Goal: Transaction & Acquisition: Purchase product/service

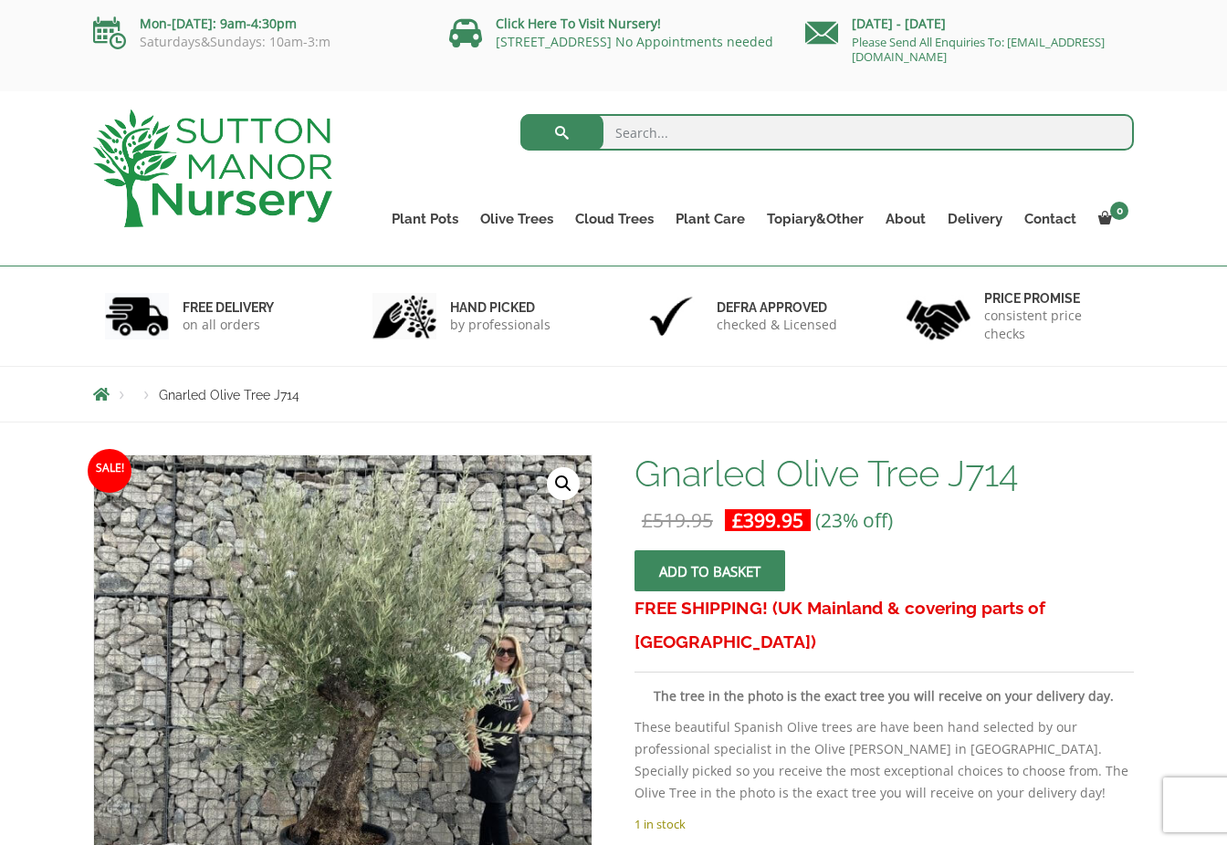
click at [753, 581] on button "Add to basket" at bounding box center [709, 570] width 151 height 41
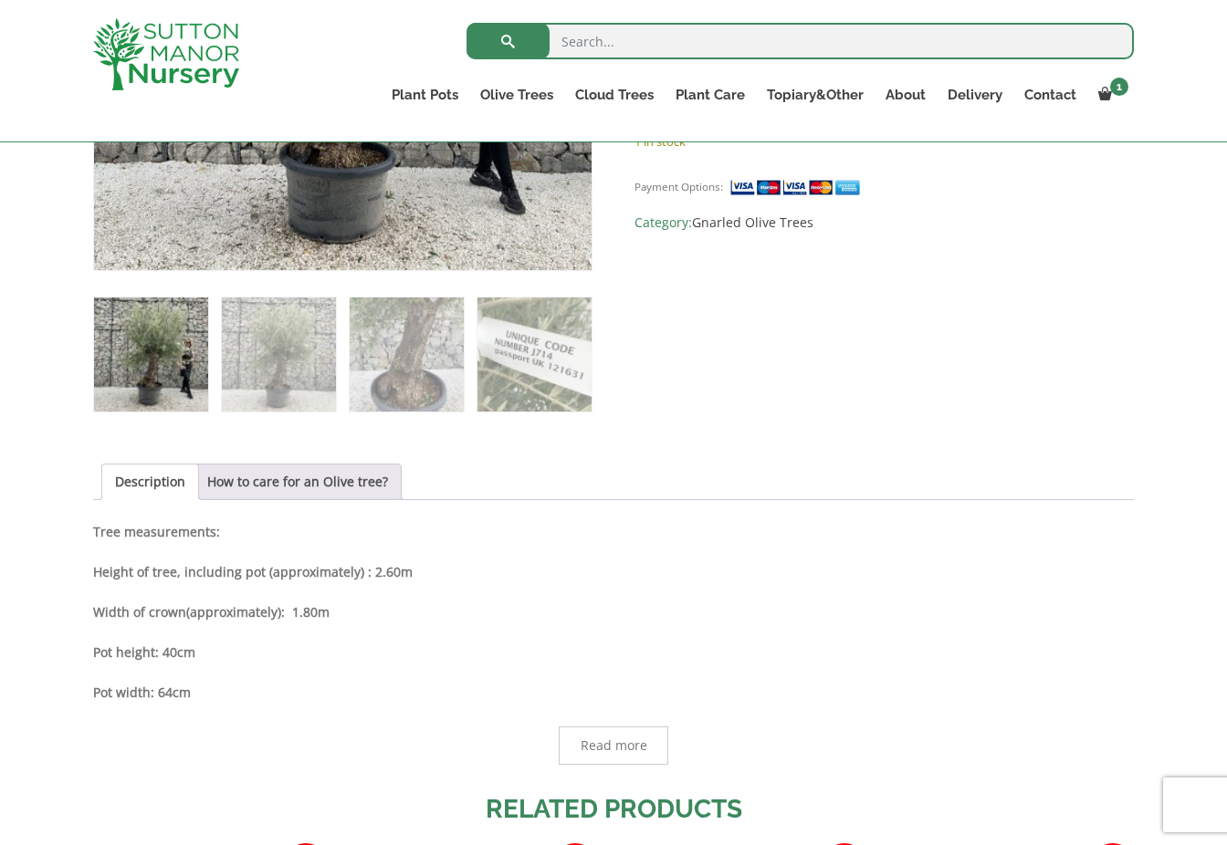
scroll to position [210, 0]
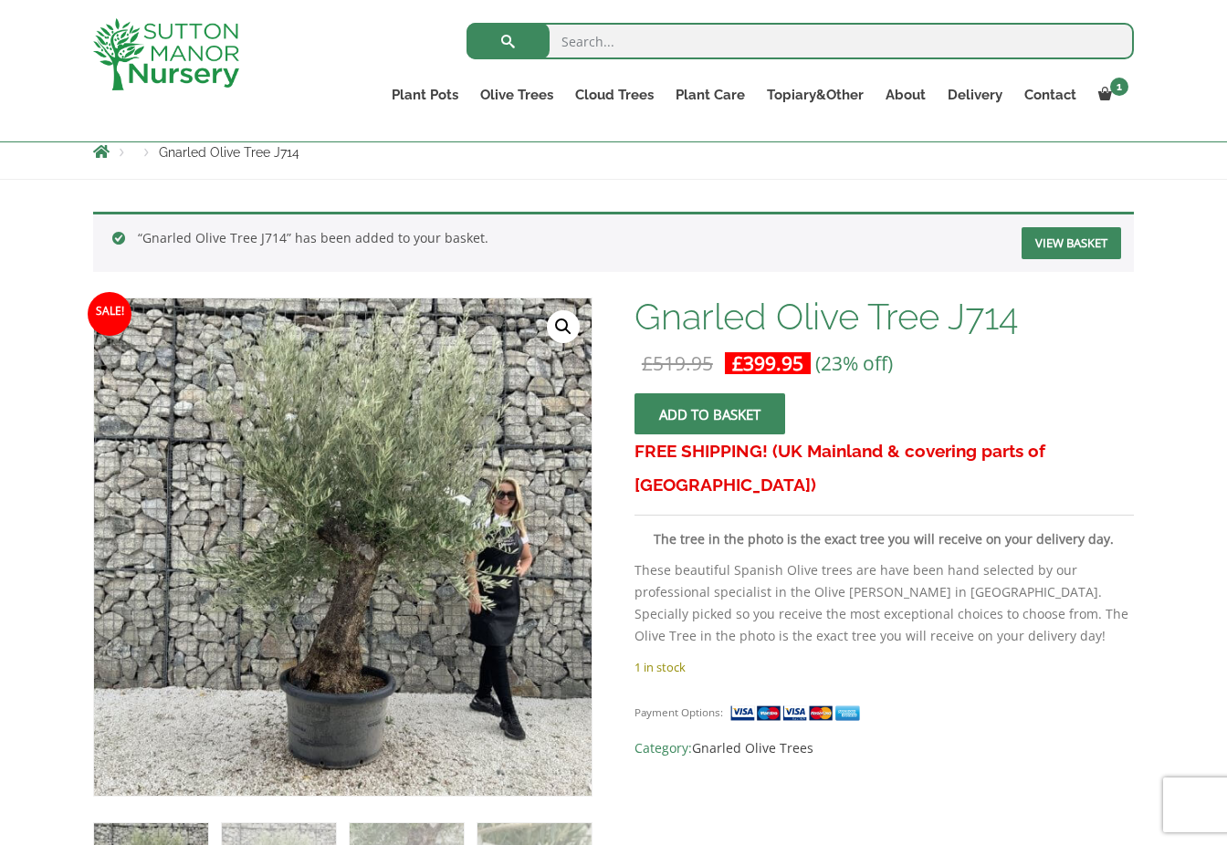
click at [1091, 238] on link "View basket" at bounding box center [1070, 243] width 99 height 32
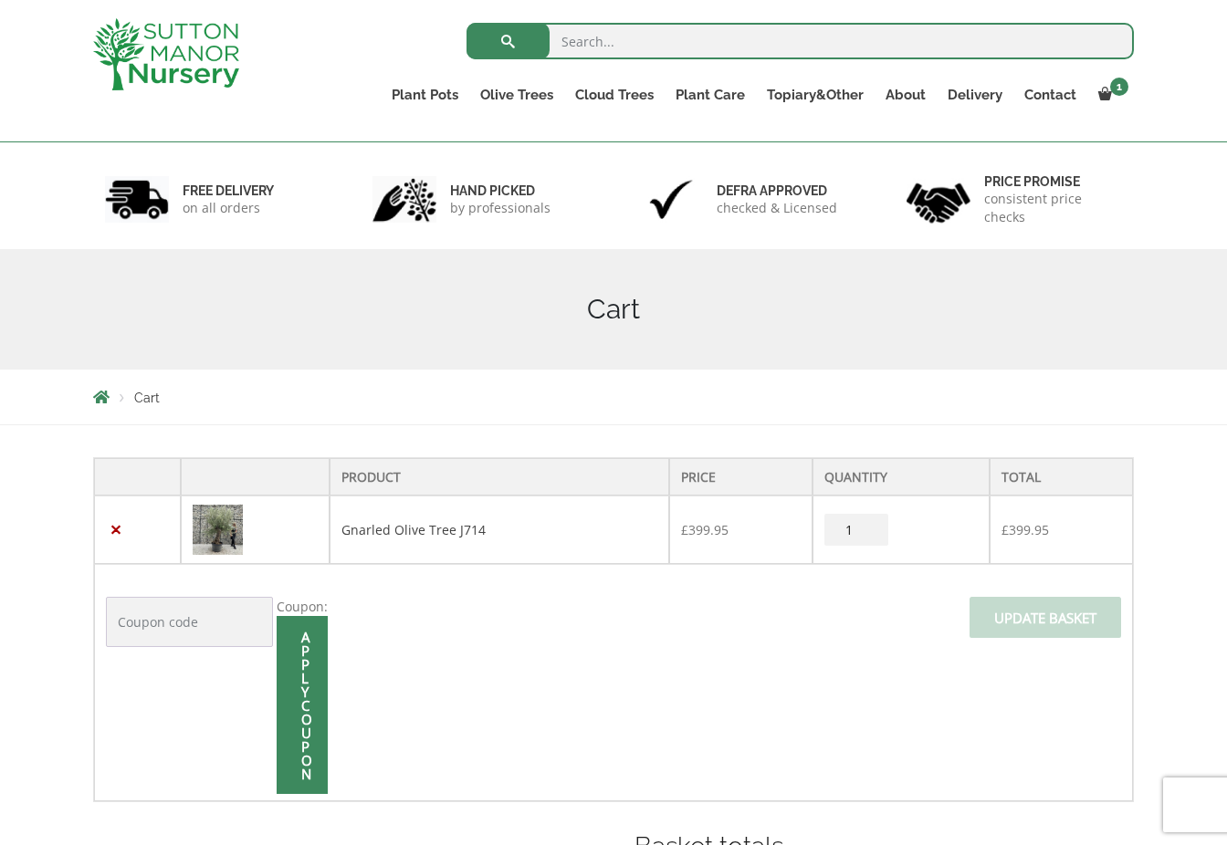
scroll to position [421, 0]
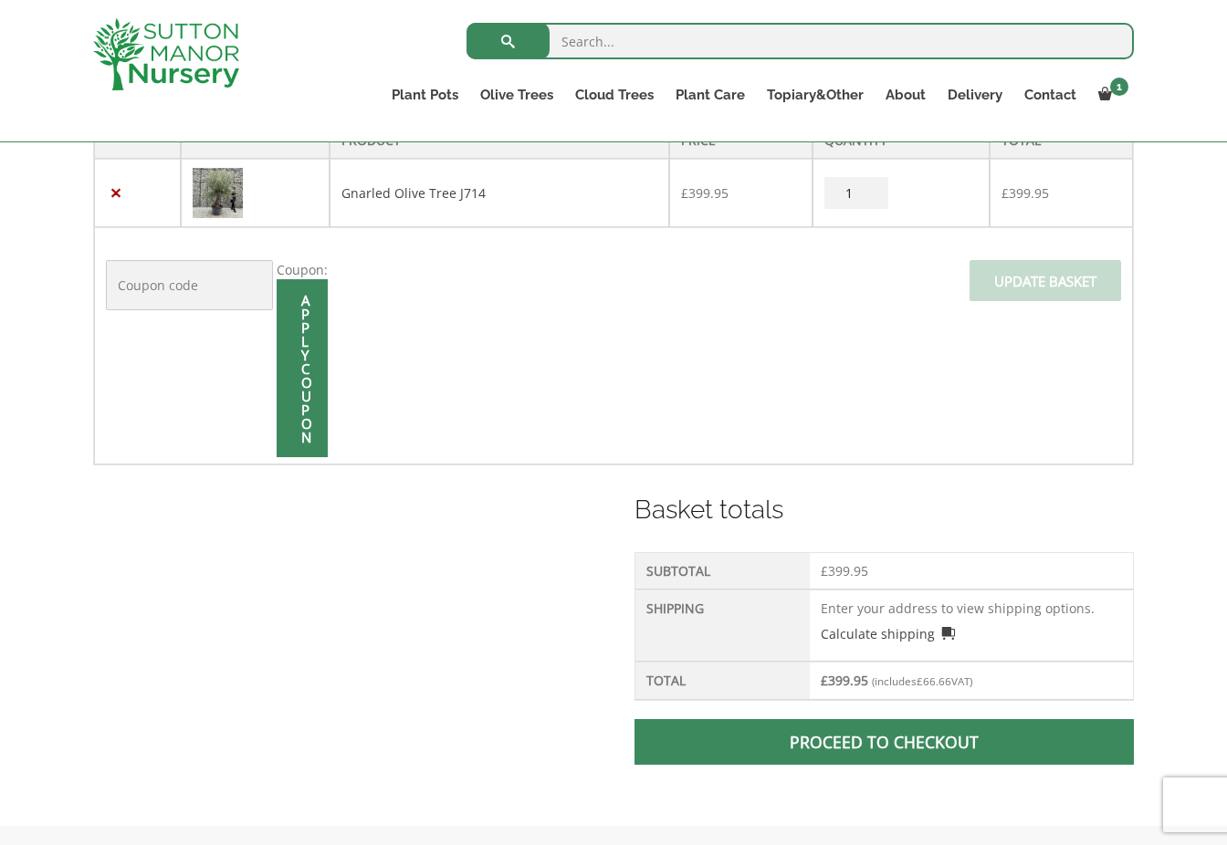
click at [889, 727] on link "Proceed to checkout" at bounding box center [883, 742] width 499 height 46
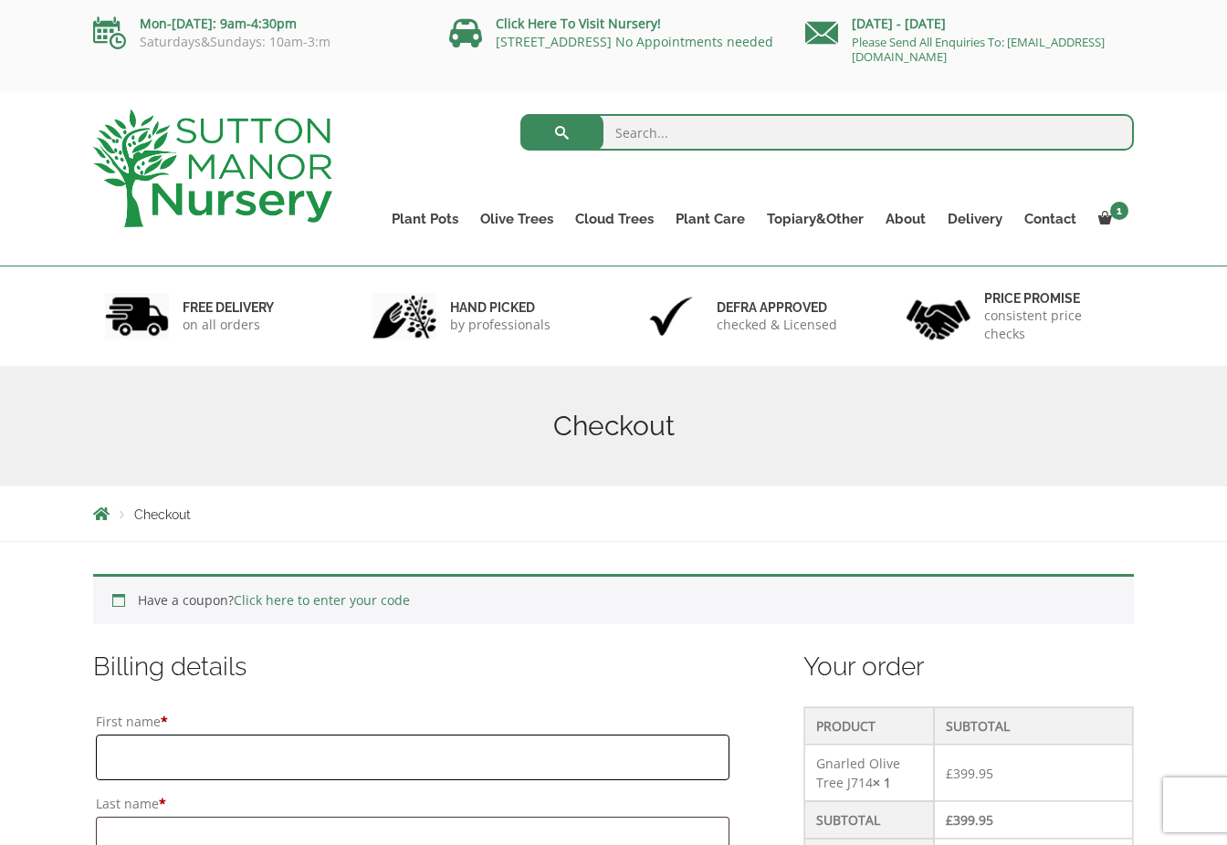
click at [370, 741] on input "First name *" at bounding box center [412, 758] width 633 height 46
type input "[PERSON_NAME]"
type input "ONE WORLD EVENTS LTD"
type input "the rosary"
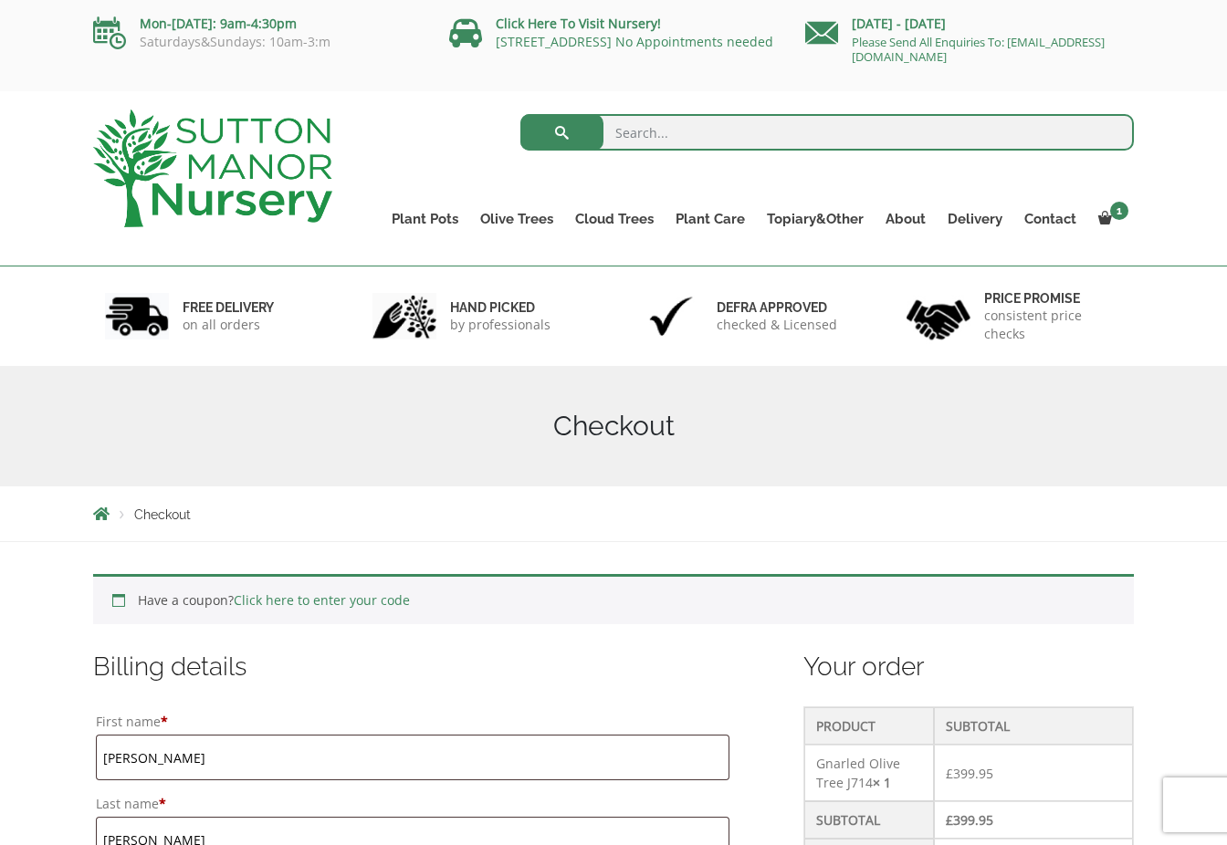
type input "[GEOGRAPHIC_DATA]"
type input "chepstow"
type input "[GEOGRAPHIC_DATA]"
type input "np16 6as"
type input "[PERSON_NAME][EMAIL_ADDRESS][DOMAIN_NAME]"
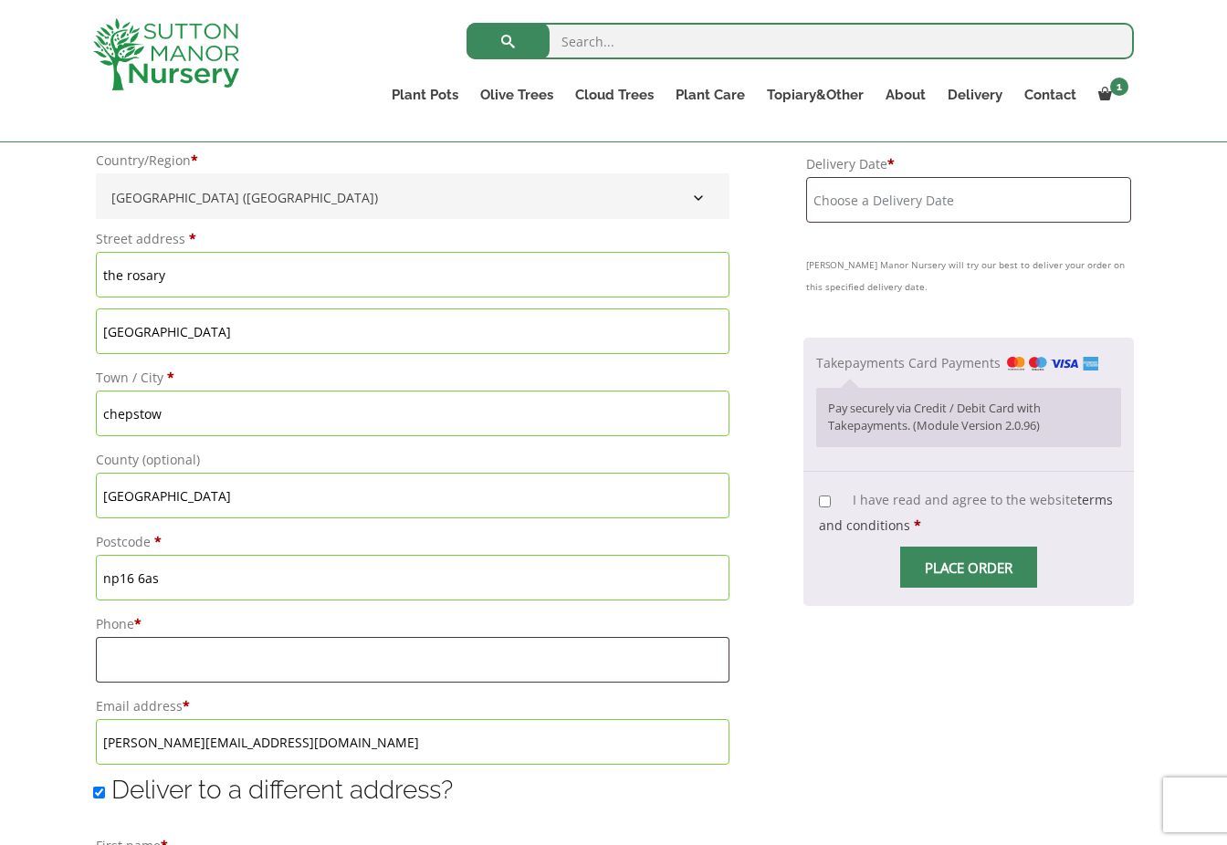
scroll to position [782, 0]
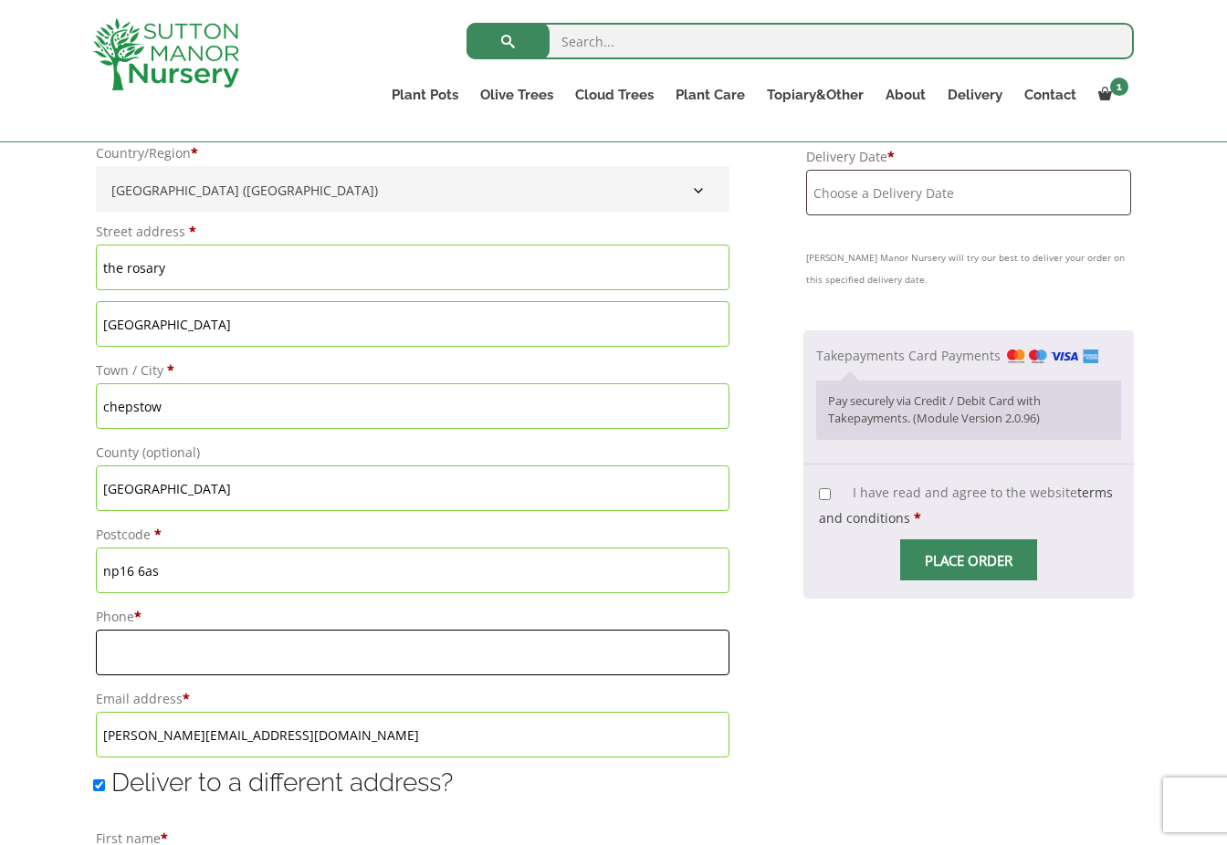
click at [310, 642] on input "Phone *" at bounding box center [412, 653] width 633 height 46
type input "07568163752"
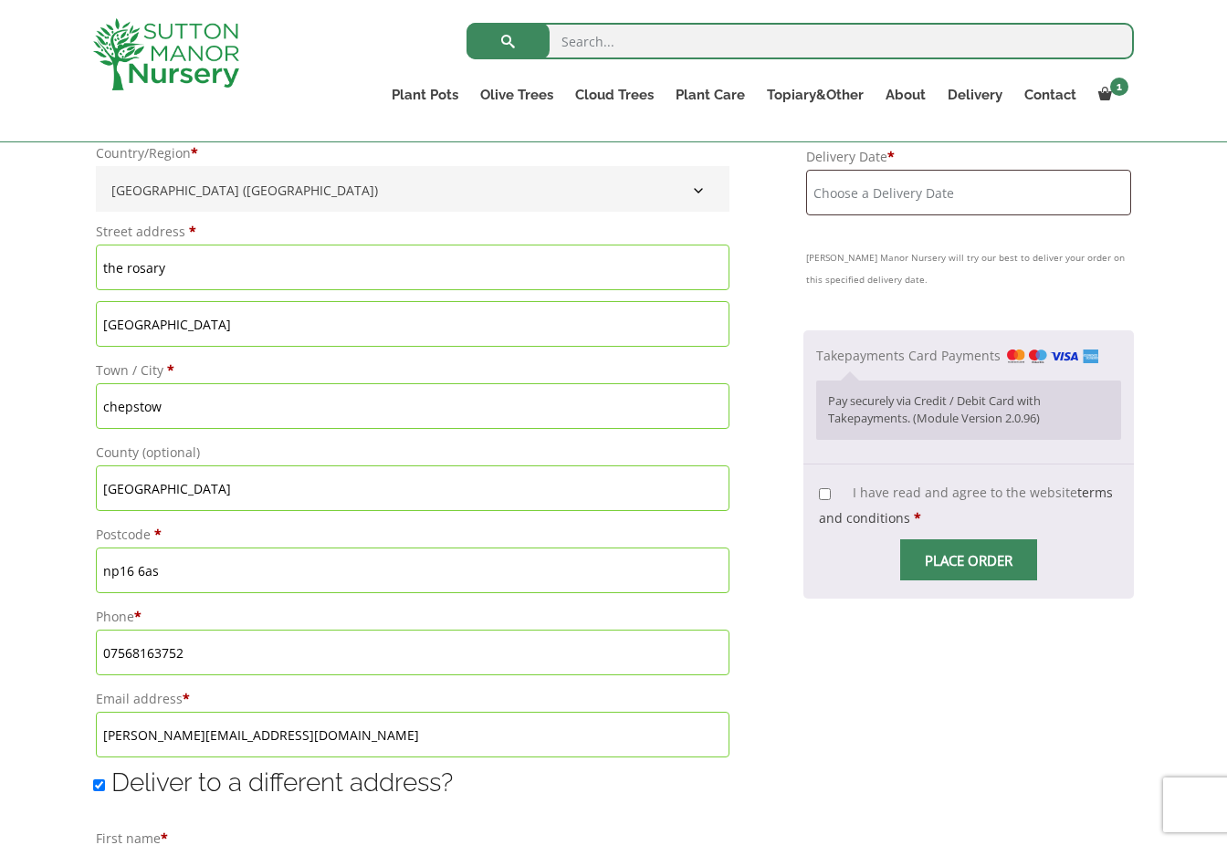
click at [824, 494] on input "I have read and agree to the website terms and conditions *" at bounding box center [825, 494] width 12 height 12
checkbox input "true"
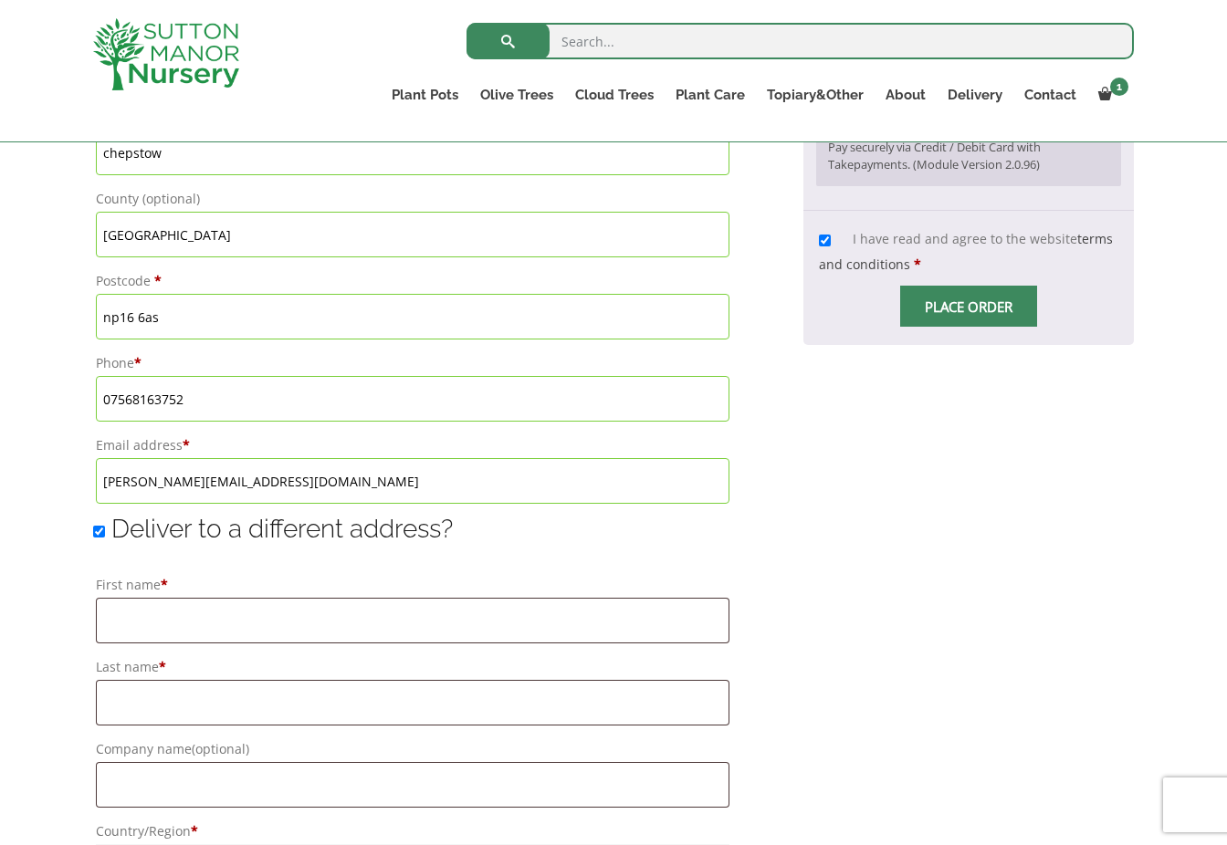
scroll to position [1083, 0]
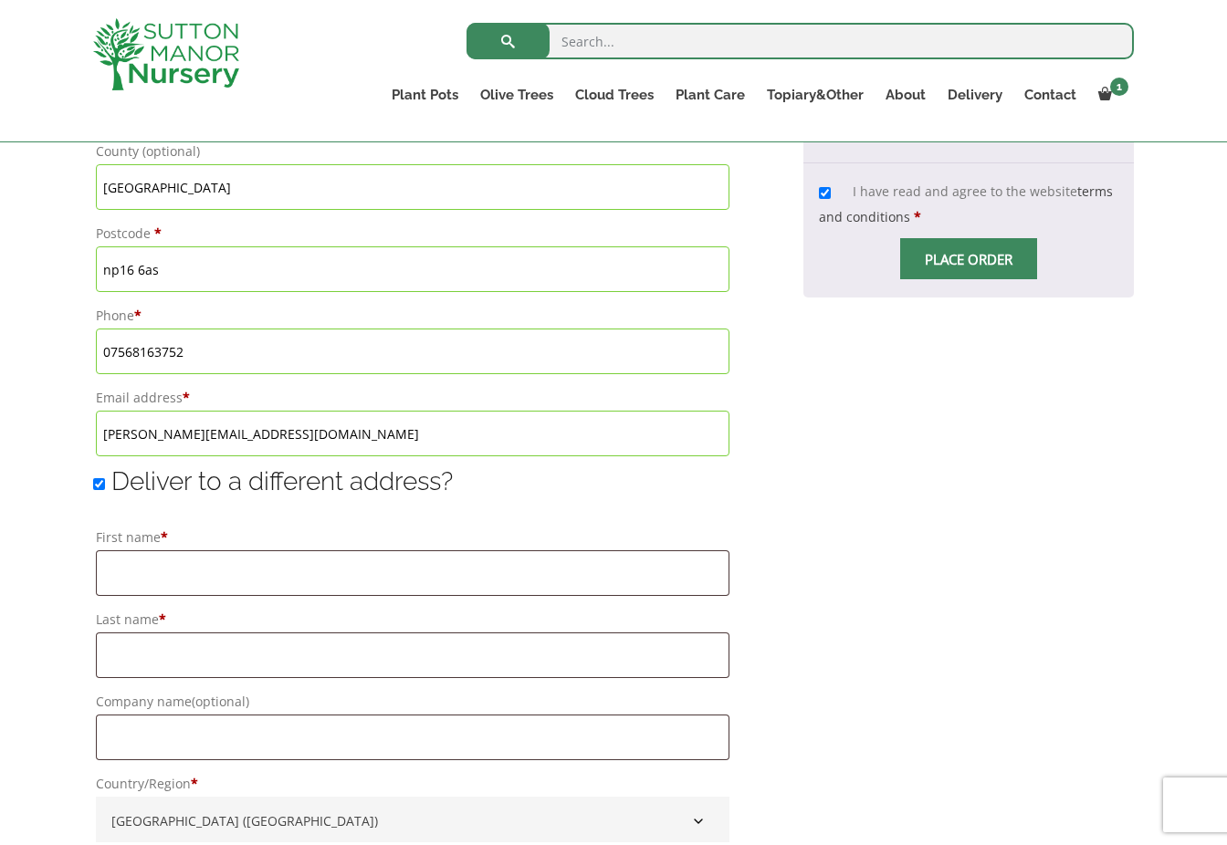
click at [101, 484] on input "Deliver to a different address?" at bounding box center [99, 484] width 12 height 12
checkbox input "false"
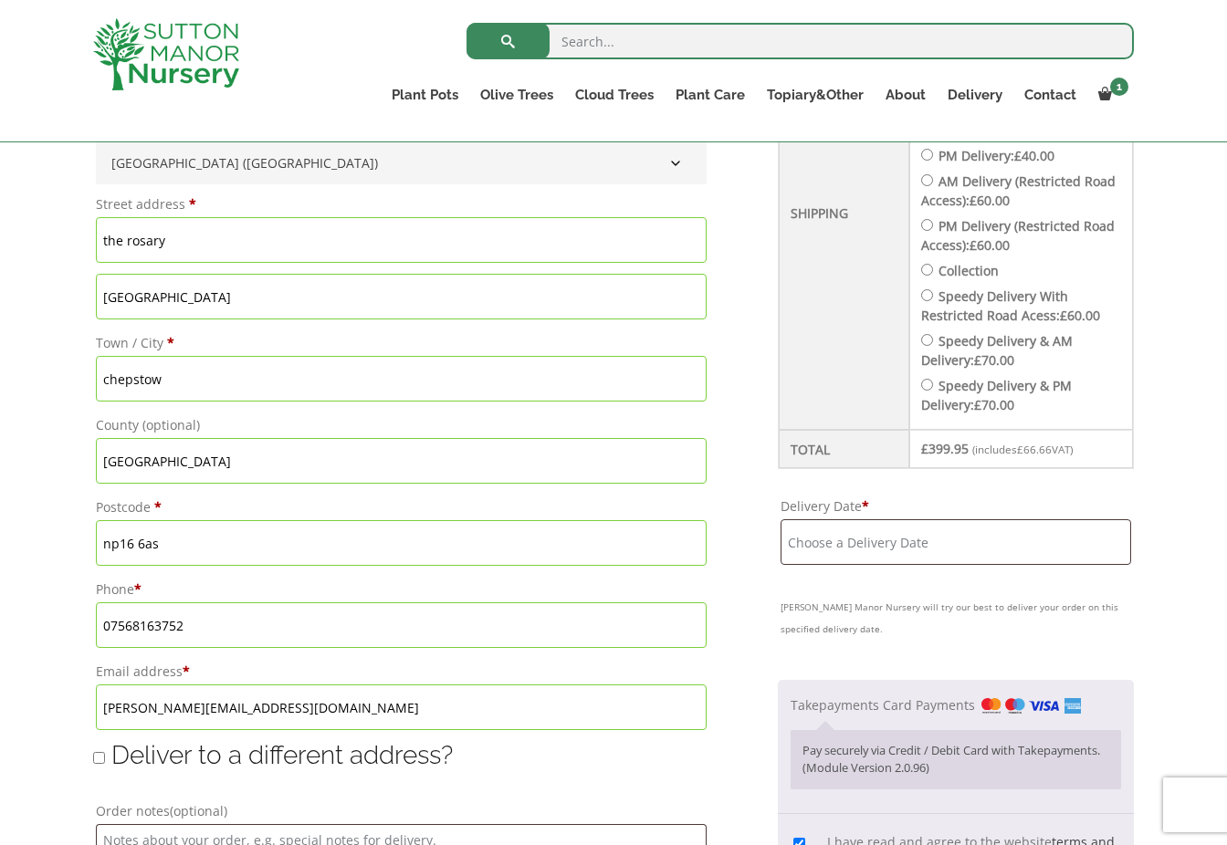
scroll to position [812, 0]
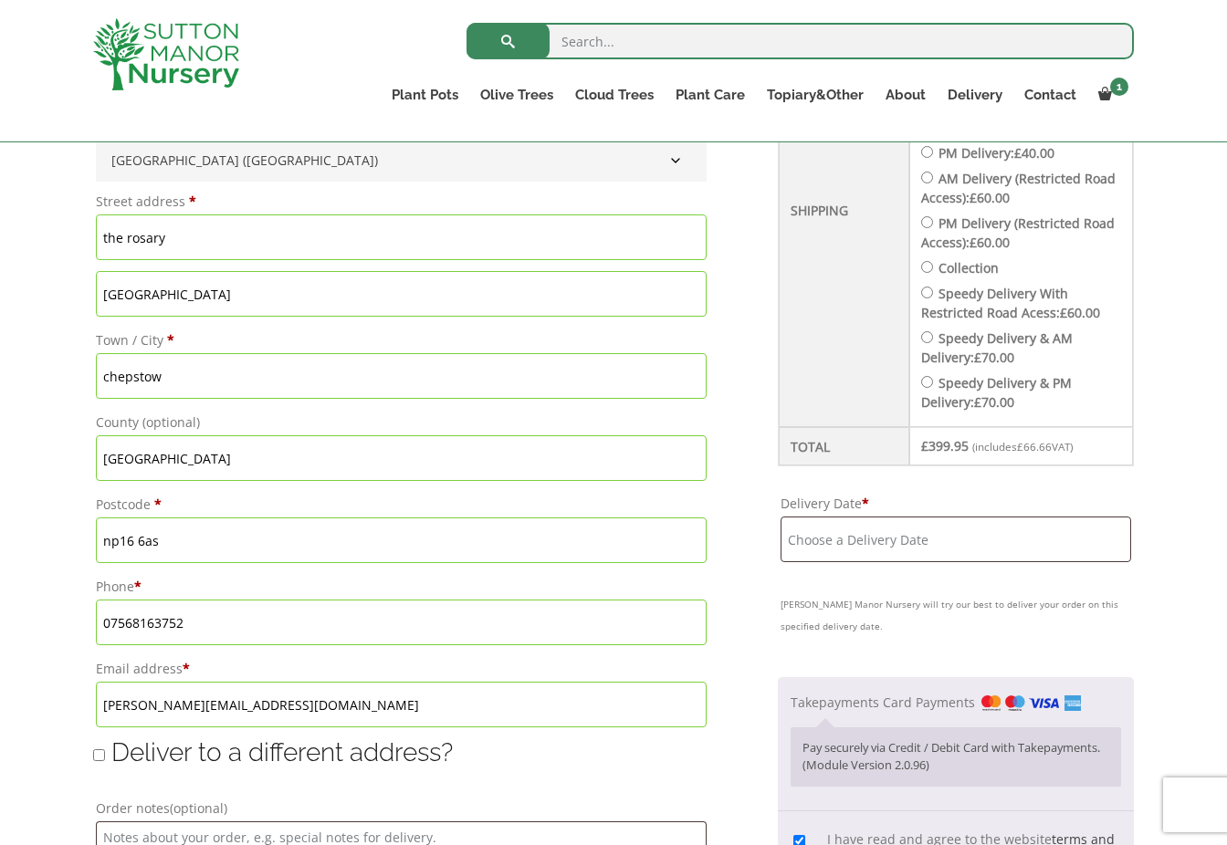
click at [954, 548] on input "Delivery Date *" at bounding box center [955, 540] width 350 height 46
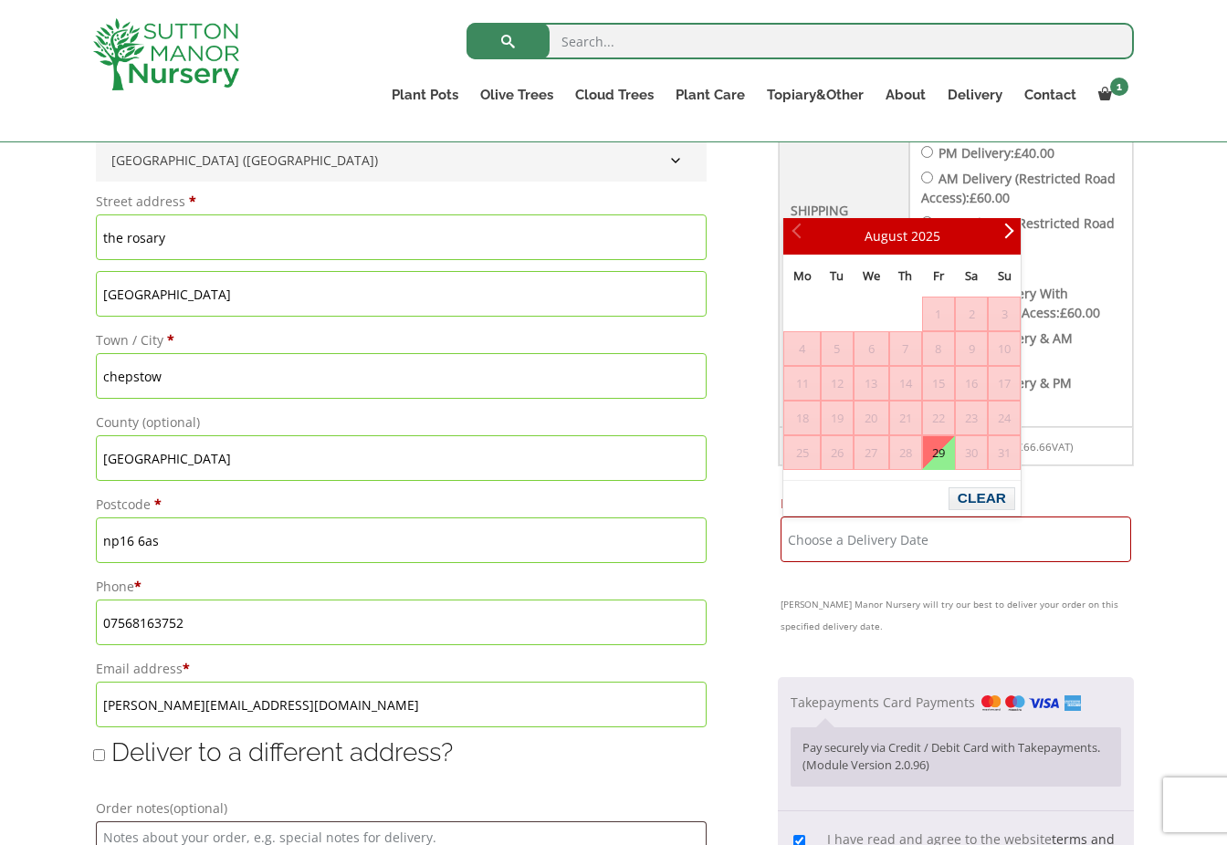
click at [942, 454] on link "29" at bounding box center [938, 452] width 31 height 33
type input "[DATE]"
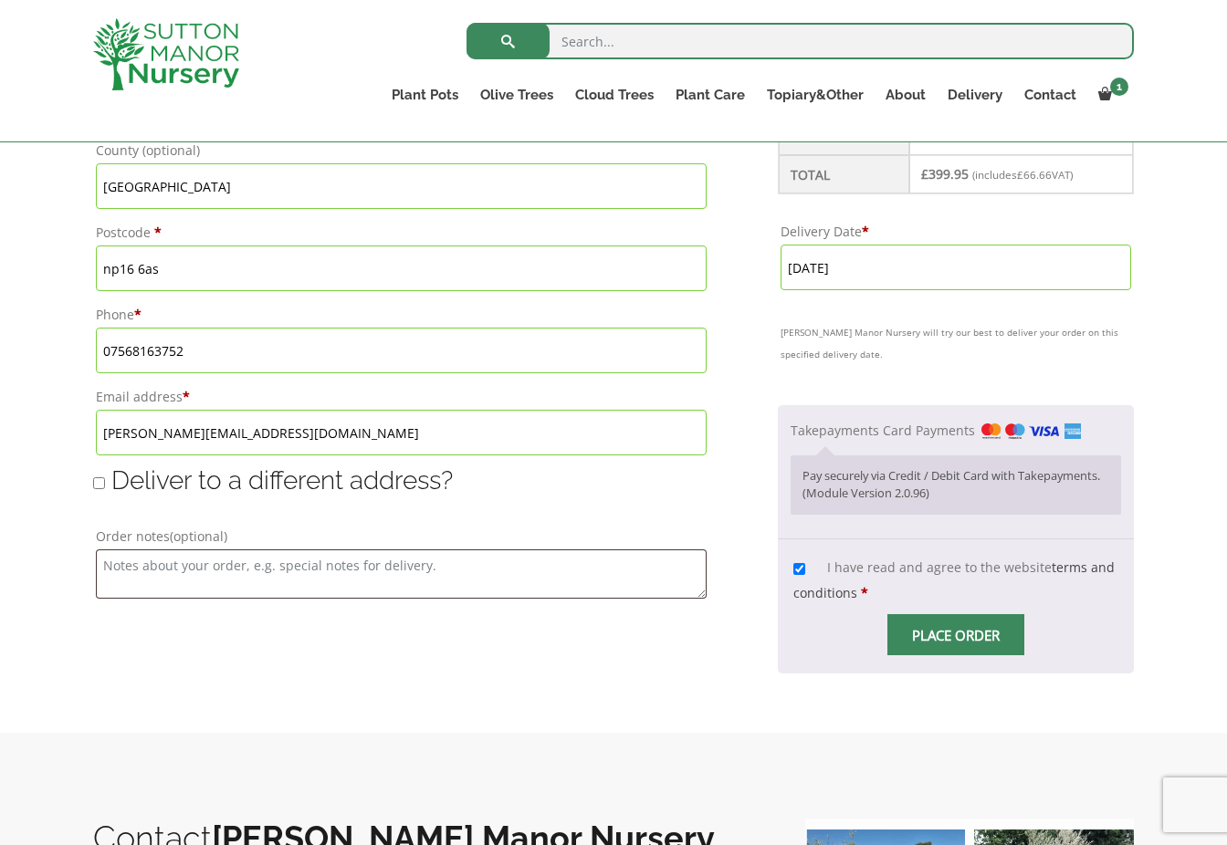
scroll to position [1140, 0]
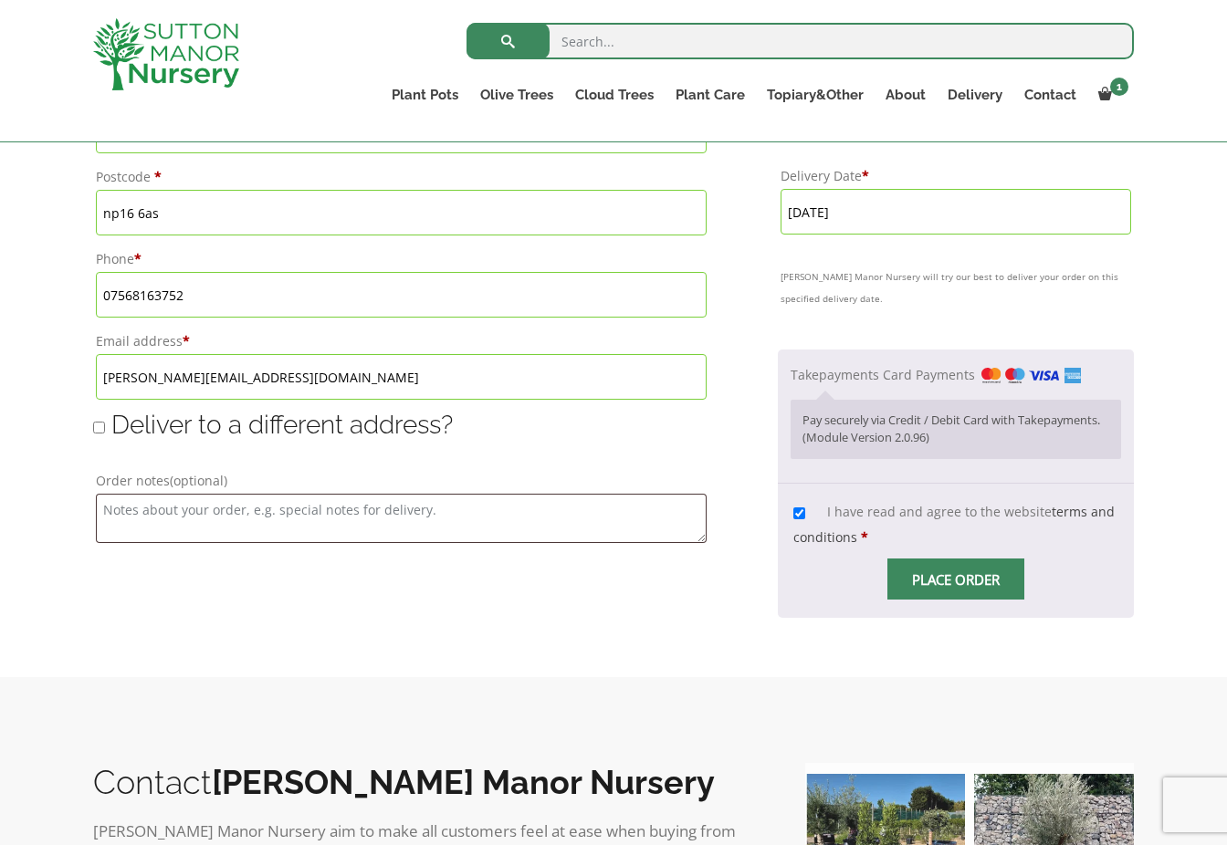
click at [981, 586] on input "Place order" at bounding box center [955, 579] width 137 height 41
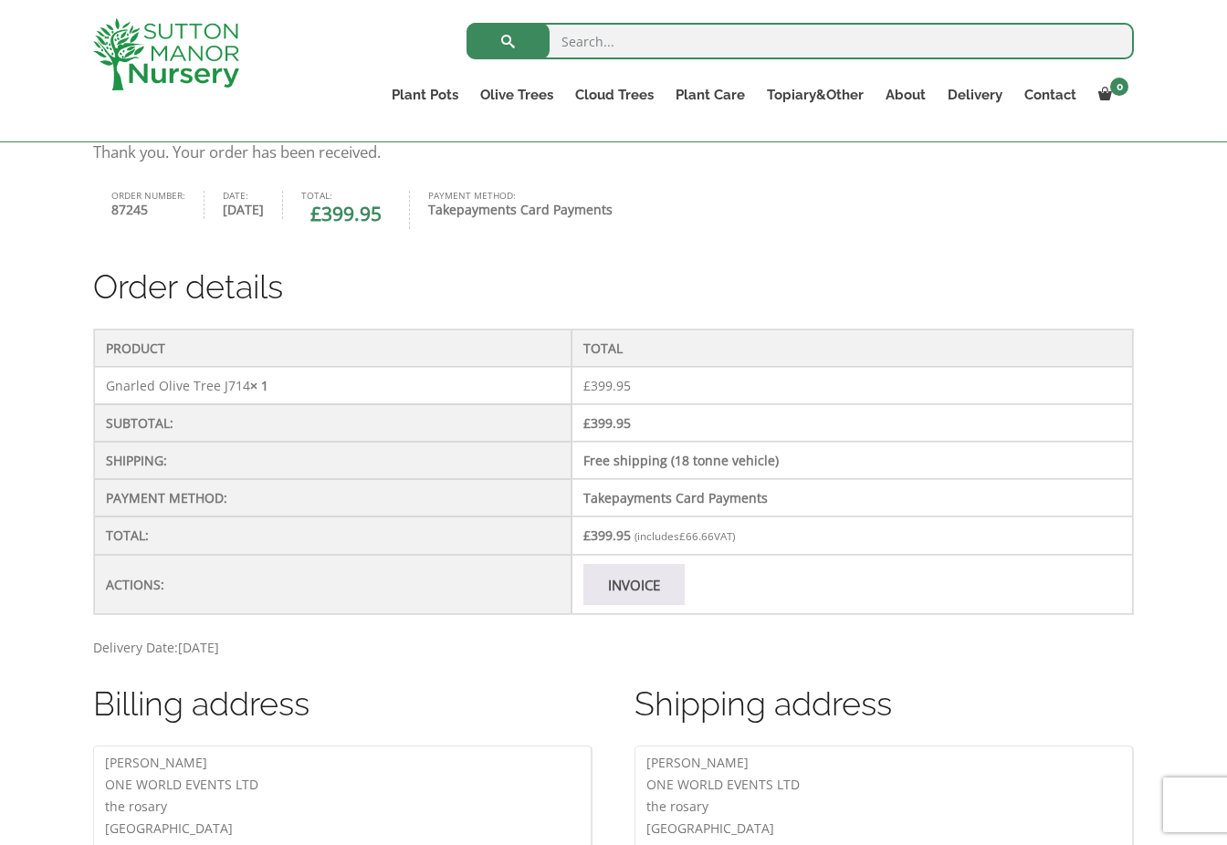
scroll to position [286, 0]
